Goal: Information Seeking & Learning: Understand process/instructions

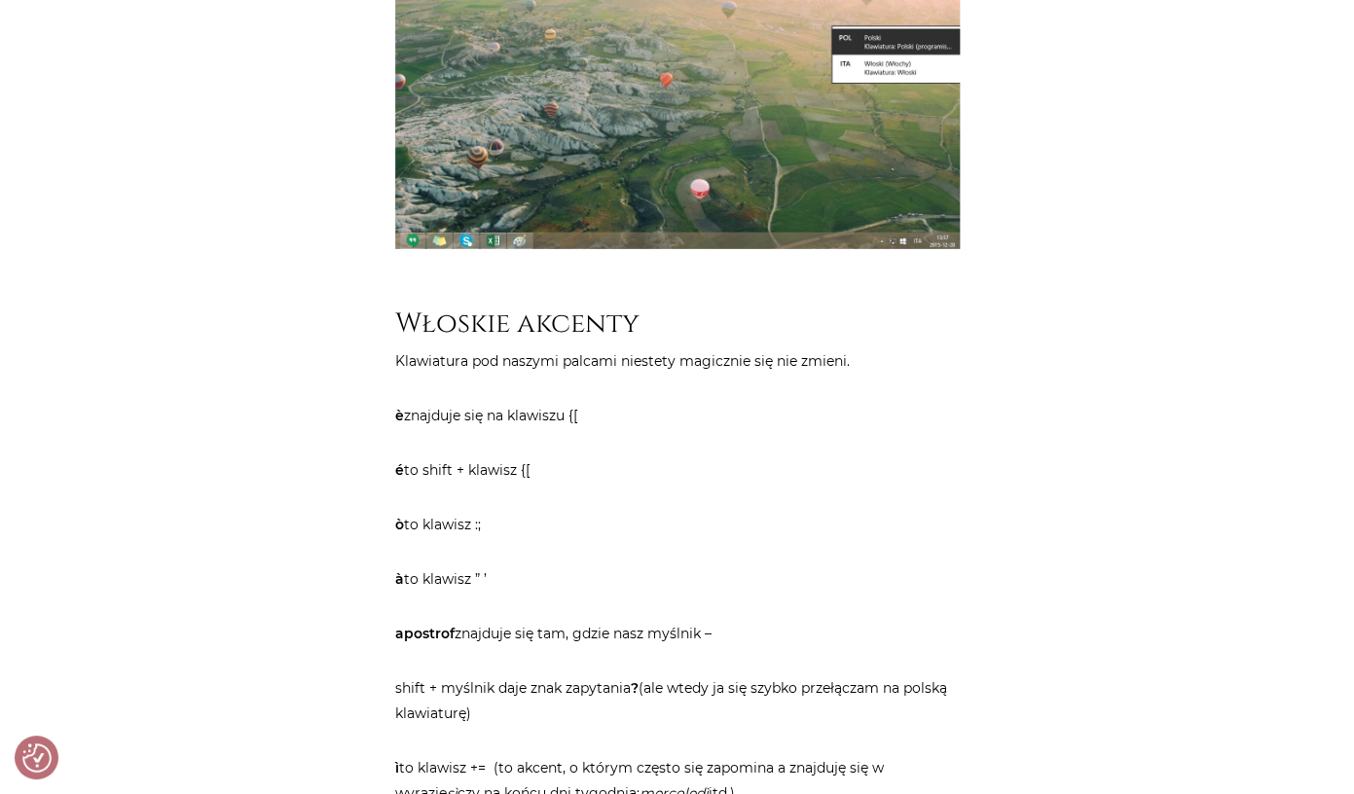
scroll to position [2063, 0]
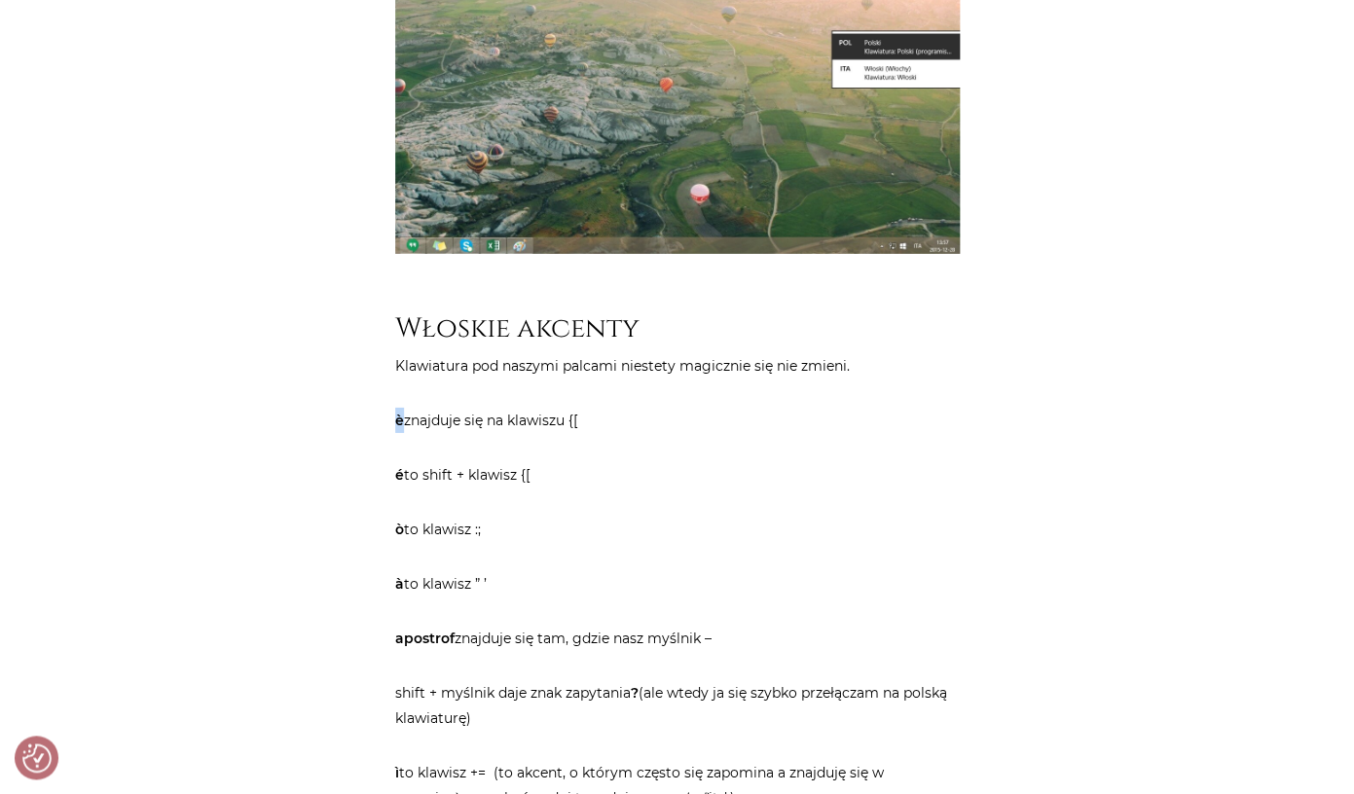
drag, startPoint x: 405, startPoint y: 366, endPoint x: 394, endPoint y: 366, distance: 10.7
drag, startPoint x: 585, startPoint y: 373, endPoint x: 574, endPoint y: 376, distance: 11.1
click at [574, 408] on p "è znajduje się na klawiszu {[" at bounding box center [677, 420] width 565 height 25
copy p "{["
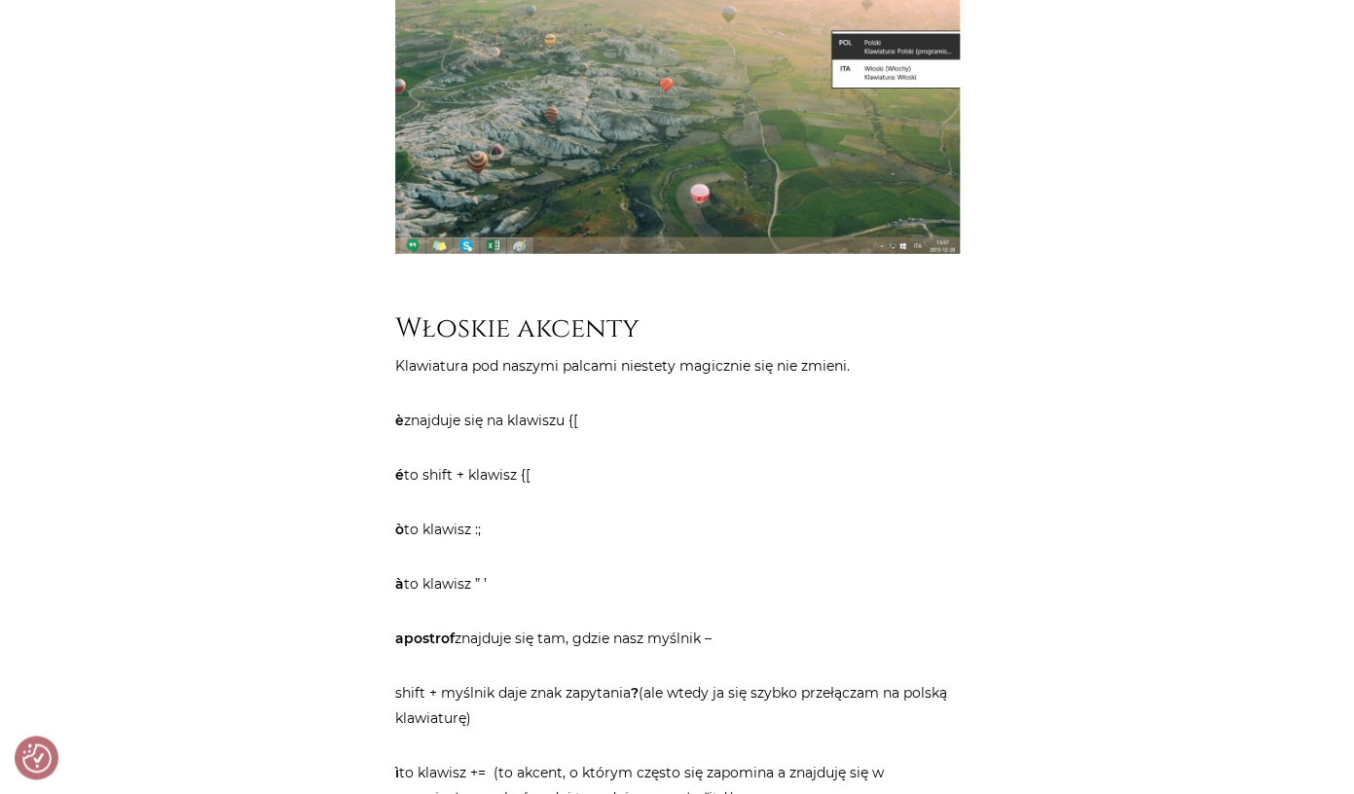
click at [587, 408] on p "è znajduje się na klawiszu {[" at bounding box center [677, 420] width 565 height 25
click at [573, 408] on p "è znajduje się na klawiszu {[" at bounding box center [677, 420] width 565 height 25
copy p "{["
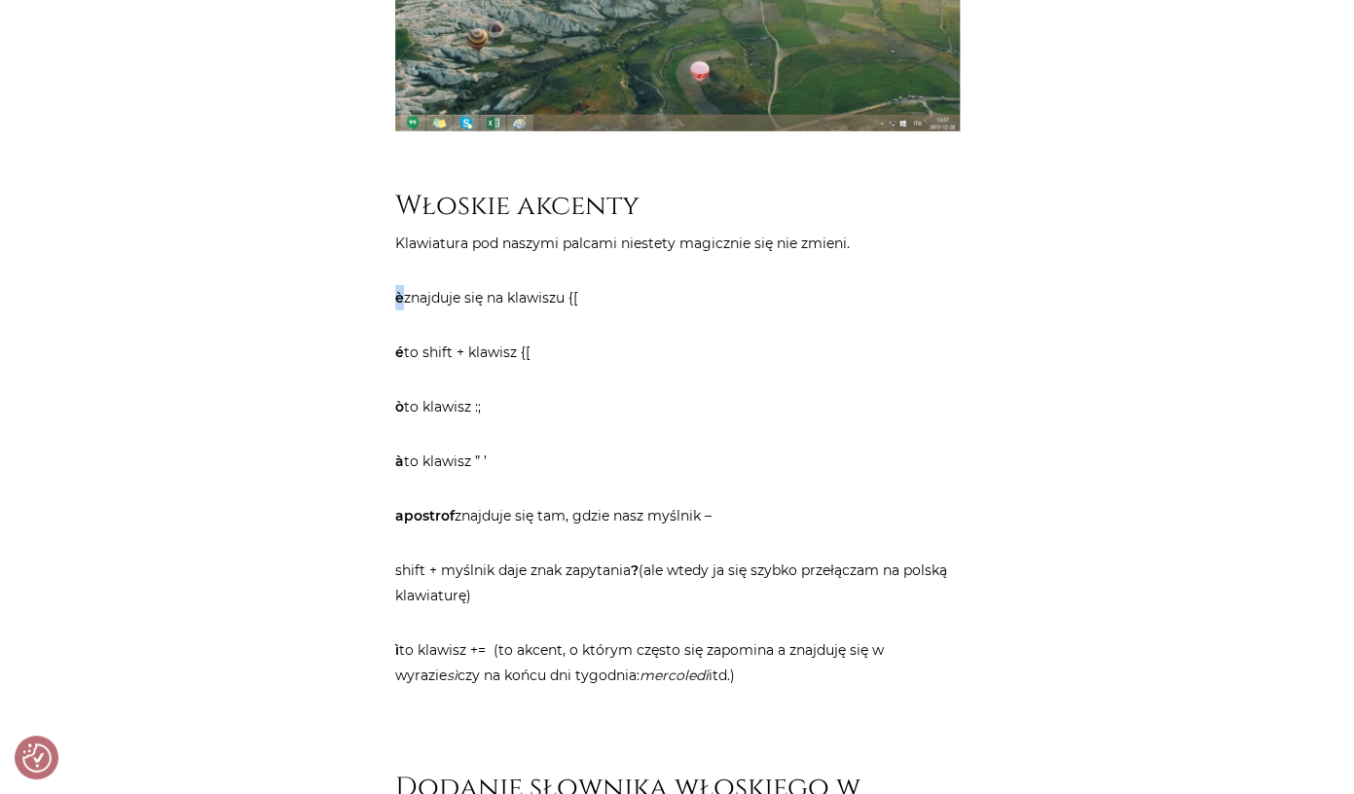
scroll to position [2160, 0]
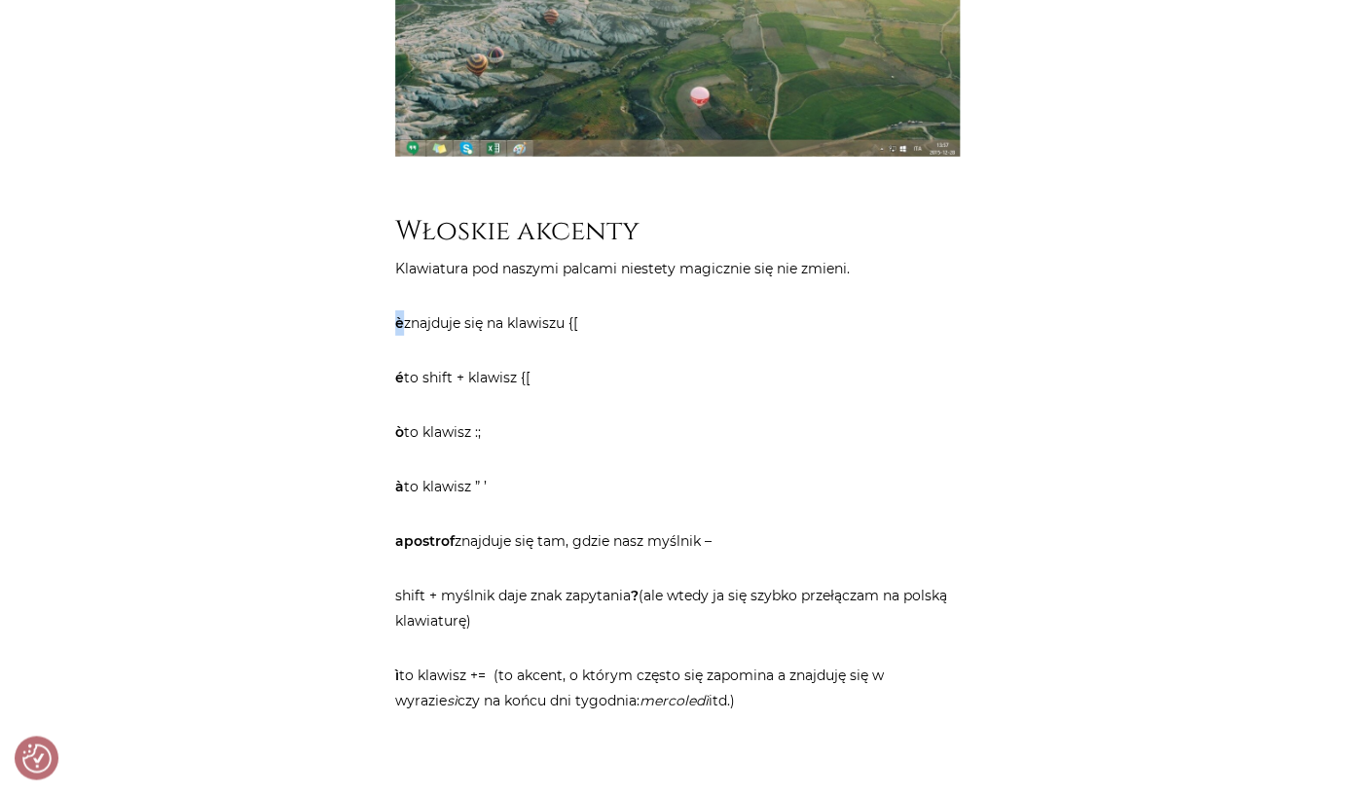
copy strong "è"
click at [434, 365] on p "é to shift + klawisz {[" at bounding box center [677, 377] width 565 height 25
click at [543, 365] on p "é to shift + klawisz {[" at bounding box center [677, 377] width 565 height 25
drag, startPoint x: 543, startPoint y: 325, endPoint x: 426, endPoint y: 328, distance: 116.9
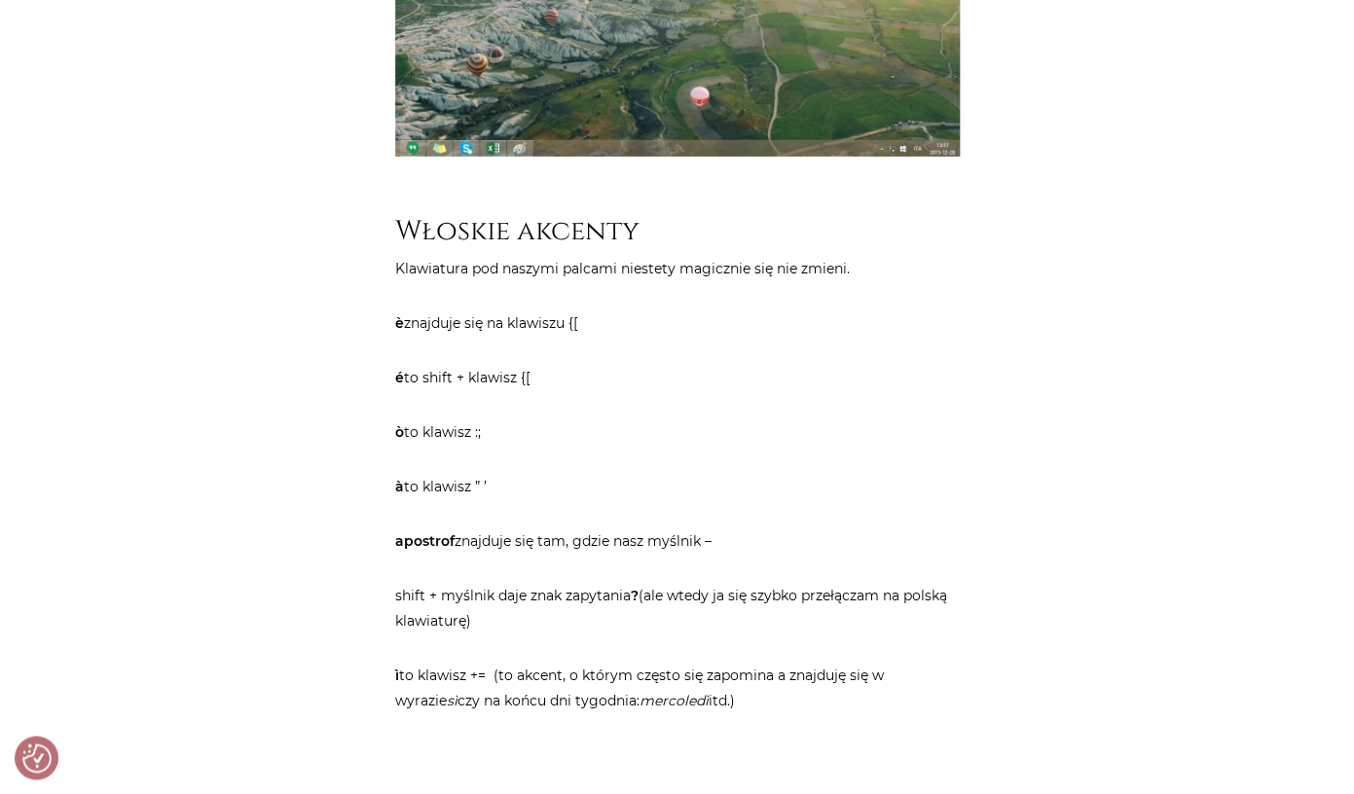
click at [426, 365] on p "é to shift + klawisz {[" at bounding box center [677, 377] width 565 height 25
copy p "shift + klawisz {["
drag, startPoint x: 404, startPoint y: 326, endPoint x: 393, endPoint y: 324, distance: 10.9
copy strong "é"
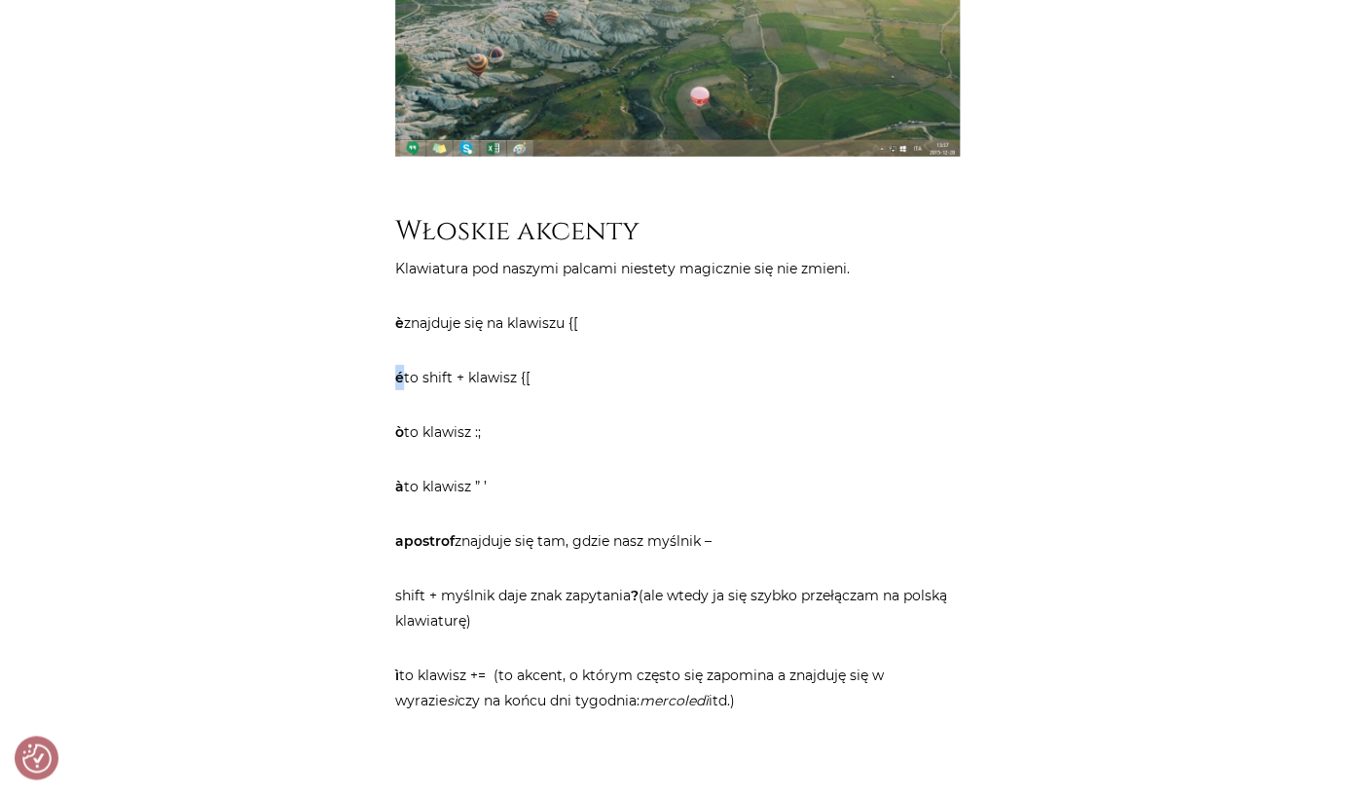
drag, startPoint x: 426, startPoint y: 383, endPoint x: 492, endPoint y: 384, distance: 65.2
click at [492, 420] on p "ò to klawisz :;" at bounding box center [677, 432] width 565 height 25
copy p "klawisz :;"
click at [397, 420] on p "ò to klawisz :;" at bounding box center [677, 432] width 565 height 25
copy strong "ò"
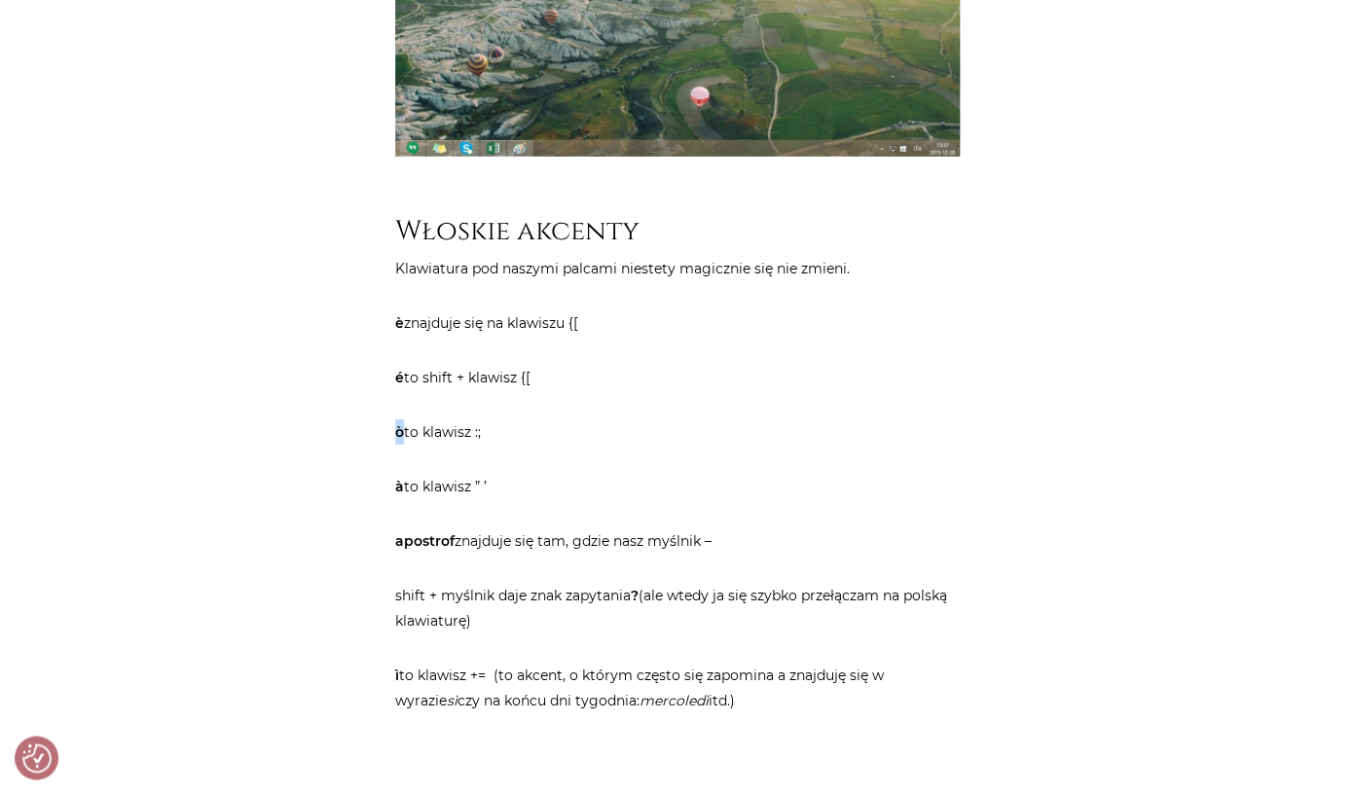
drag, startPoint x: 497, startPoint y: 437, endPoint x: 477, endPoint y: 437, distance: 20.4
click at [477, 474] on p "à to klawisz ” ’" at bounding box center [677, 486] width 565 height 25
drag, startPoint x: 427, startPoint y: 437, endPoint x: 490, endPoint y: 436, distance: 62.3
click at [490, 474] on p "à to klawisz ” ’" at bounding box center [677, 486] width 565 height 25
copy p "klawisz ” ’"
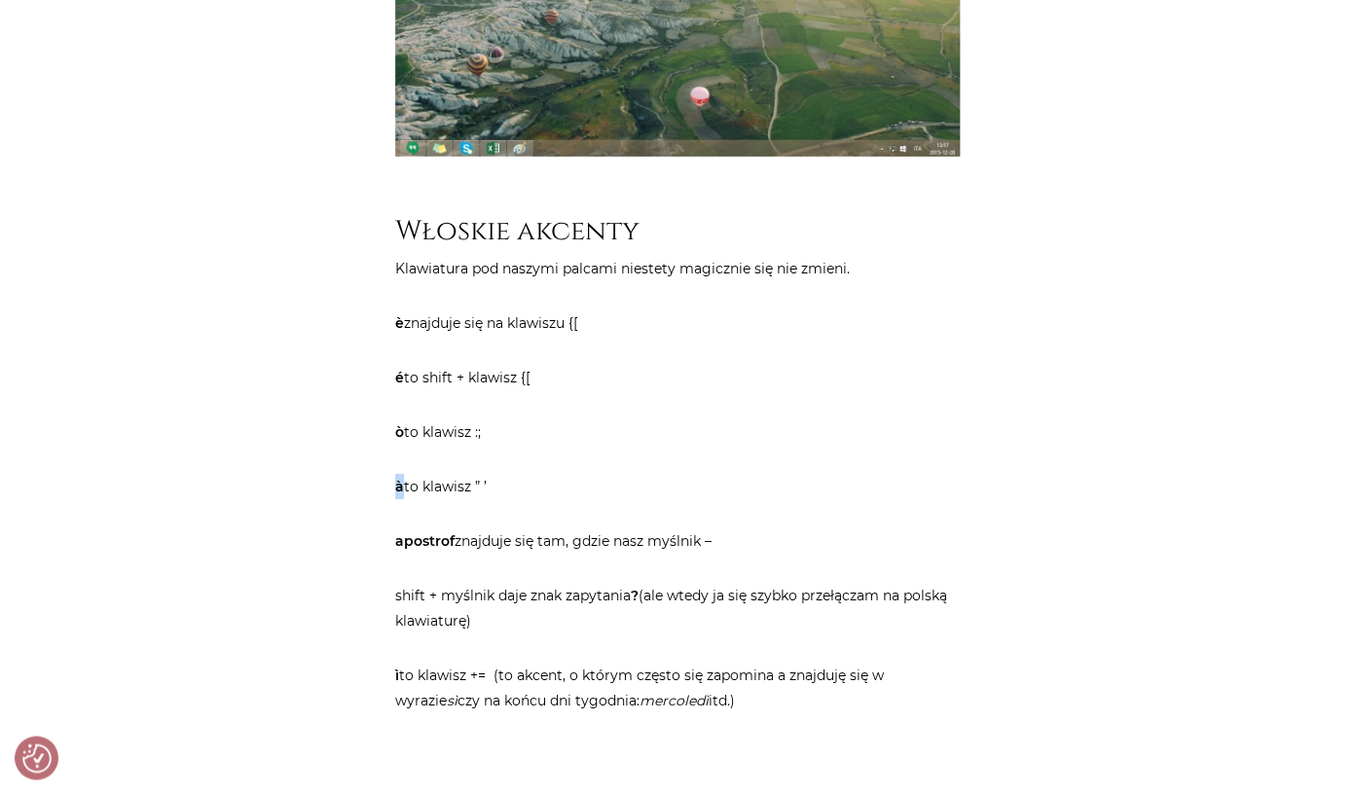
copy strong "à"
drag, startPoint x: 493, startPoint y: 624, endPoint x: 422, endPoint y: 626, distance: 71.1
click at [422, 663] on p "ì to klawisz += (to akcent, o którym często się zapomina a znajduję się w wyraz…" at bounding box center [677, 688] width 565 height 51
copy p "klawisz +="
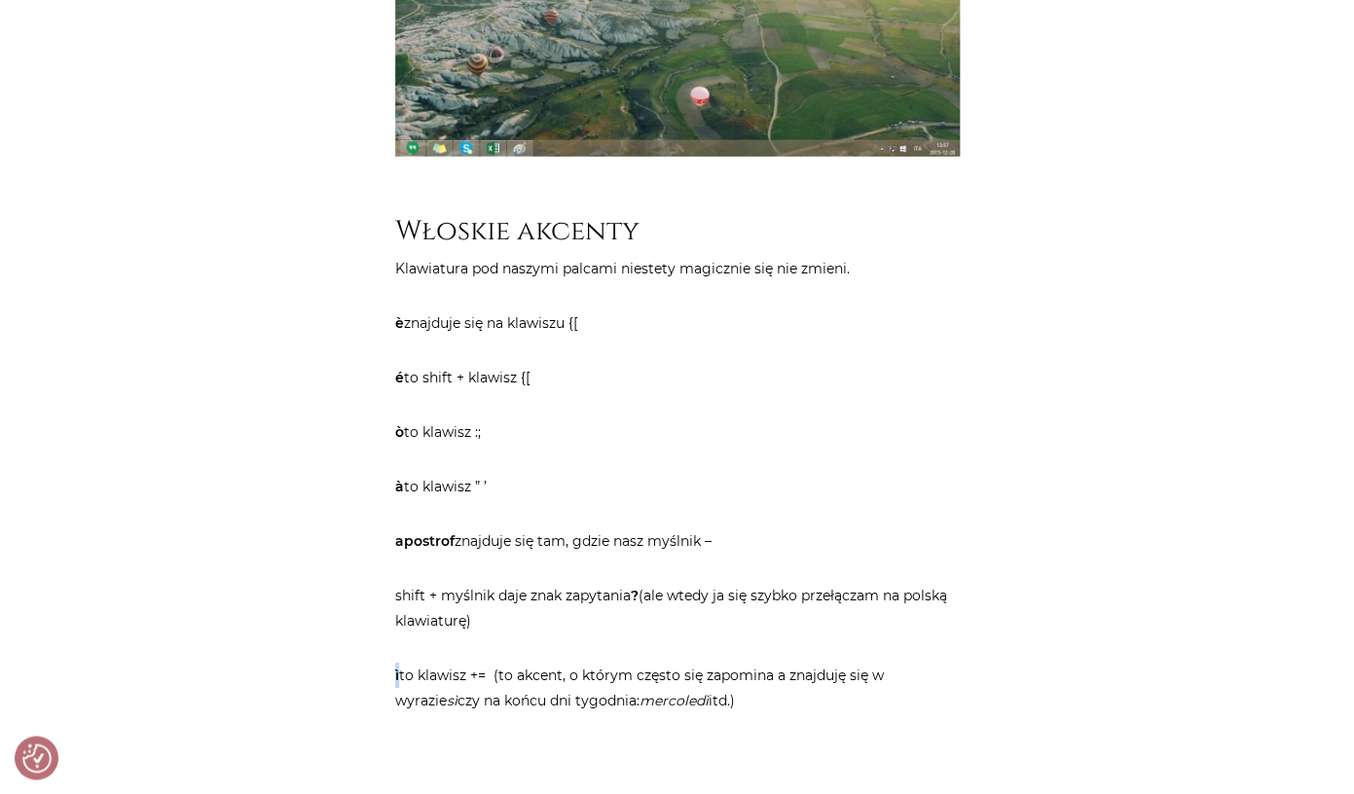
click at [718, 529] on p "apostrof znajduje się tam, gdzie nasz myślnik –" at bounding box center [677, 541] width 565 height 25
drag, startPoint x: 496, startPoint y: 545, endPoint x: 395, endPoint y: 550, distance: 100.4
click at [395, 583] on p "shift + myślnik daje znak zapytania ? (ale wtedy ja się szybko przełączam na po…" at bounding box center [677, 608] width 565 height 51
click at [796, 420] on p "ò to klawisz :;" at bounding box center [677, 432] width 565 height 25
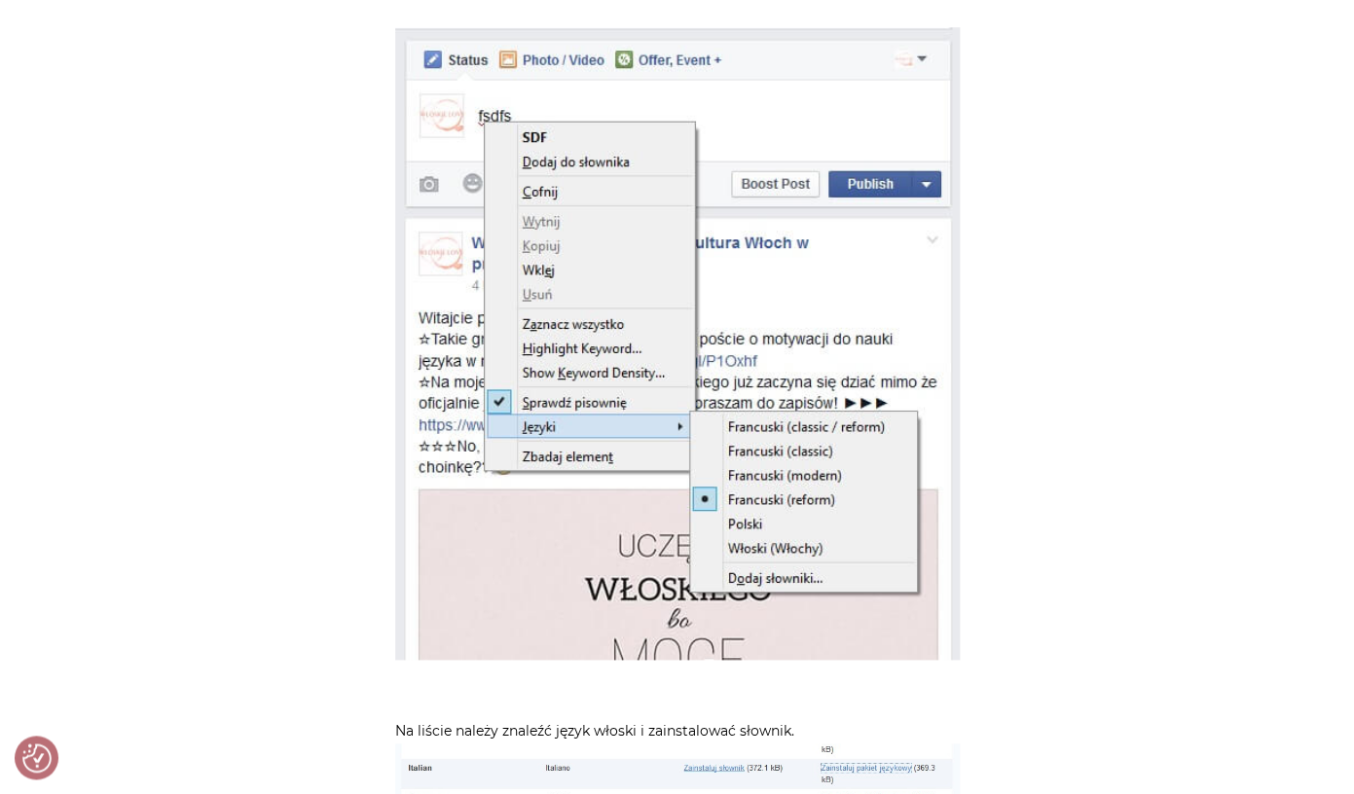
scroll to position [3188, 0]
